Goal: Use online tool/utility: Use online tool/utility

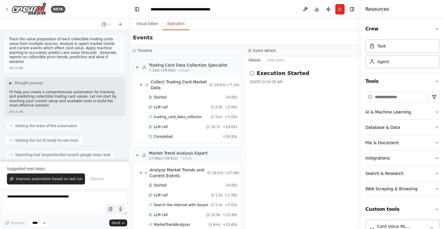
scroll to position [59, 0]
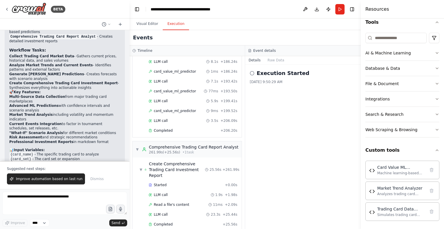
click at [109, 219] on button "Send" at bounding box center [118, 222] width 18 height 7
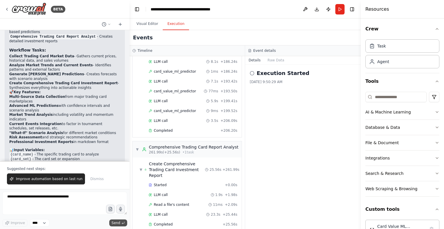
click at [119, 222] on span "Send" at bounding box center [116, 222] width 9 height 5
click at [111, 210] on icon "button" at bounding box center [110, 210] width 2 height 0
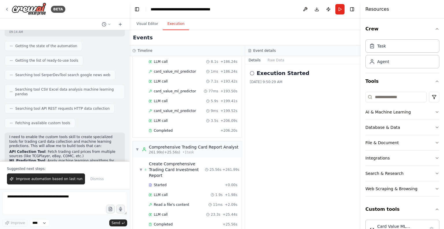
scroll to position [116, 0]
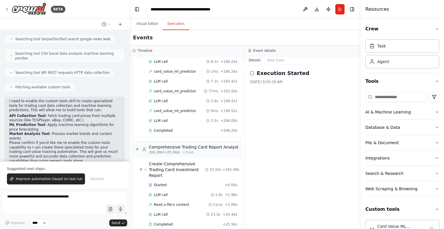
click at [38, 178] on span "Improve automation based on last run" at bounding box center [49, 178] width 66 height 5
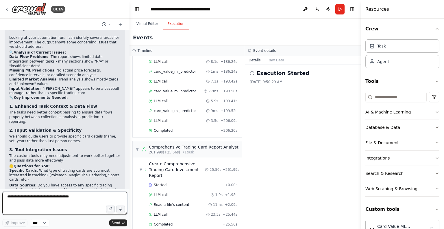
scroll to position [1343, 0]
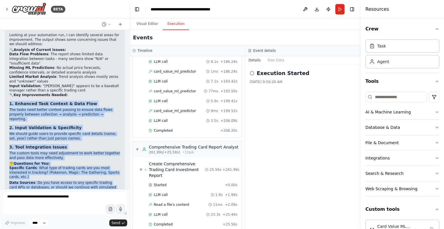
drag, startPoint x: 101, startPoint y: 172, endPoint x: 5, endPoint y: 45, distance: 159.7
click at [5, 45] on div "▶ Thought process Looking at your automation run, I can identify several areas …" at bounding box center [65, 139] width 120 height 239
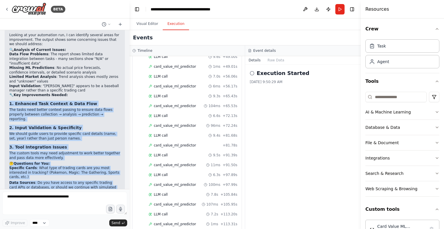
scroll to position [653, 0]
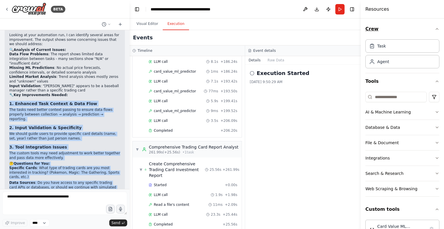
click at [435, 27] on icon "button" at bounding box center [437, 29] width 5 height 5
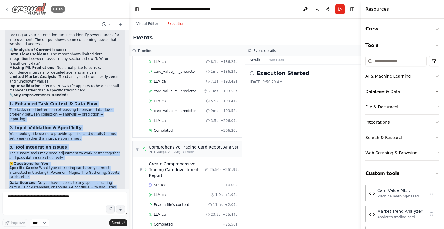
click at [38, 8] on img at bounding box center [29, 9] width 35 height 13
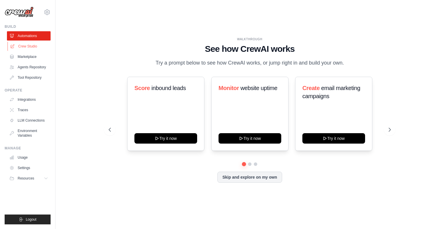
click at [34, 47] on link "Crew Studio" at bounding box center [30, 46] width 44 height 9
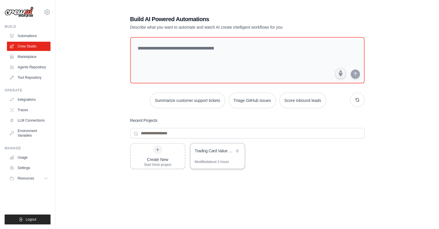
click at [213, 155] on div "Trading Card Value Tracker & ML Predictor" at bounding box center [217, 151] width 55 height 16
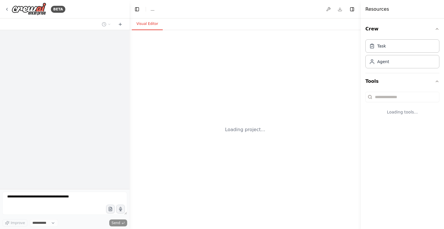
select select "****"
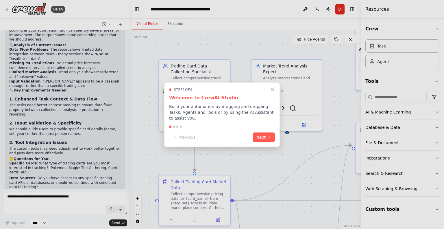
scroll to position [1343, 0]
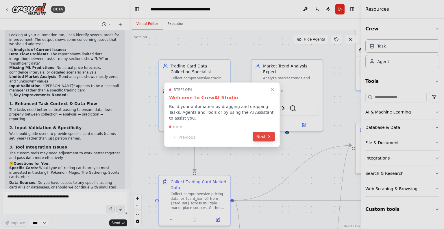
click at [271, 134] on icon at bounding box center [269, 136] width 5 height 5
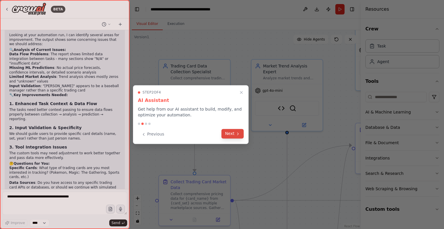
click at [231, 131] on button "Next" at bounding box center [232, 134] width 22 height 10
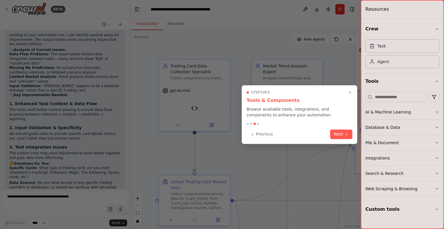
click at [343, 132] on button "Next" at bounding box center [341, 134] width 22 height 10
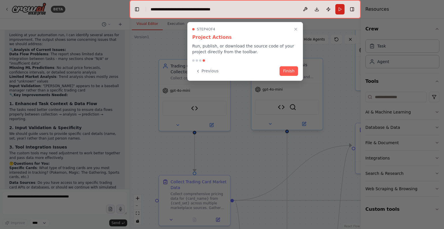
click at [288, 70] on button "Finish" at bounding box center [288, 71] width 18 height 10
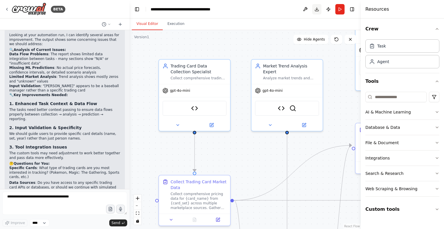
click at [317, 9] on button "Download" at bounding box center [316, 9] width 9 height 10
